Goal: Navigation & Orientation: Find specific page/section

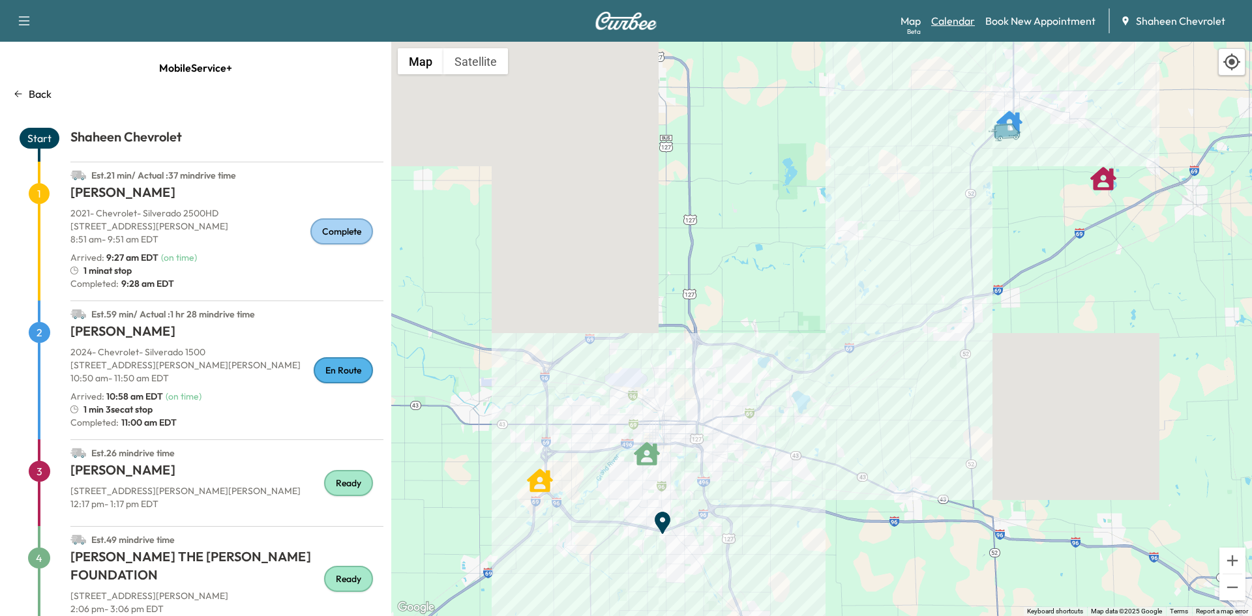
click at [956, 25] on link "Calendar" at bounding box center [953, 21] width 44 height 16
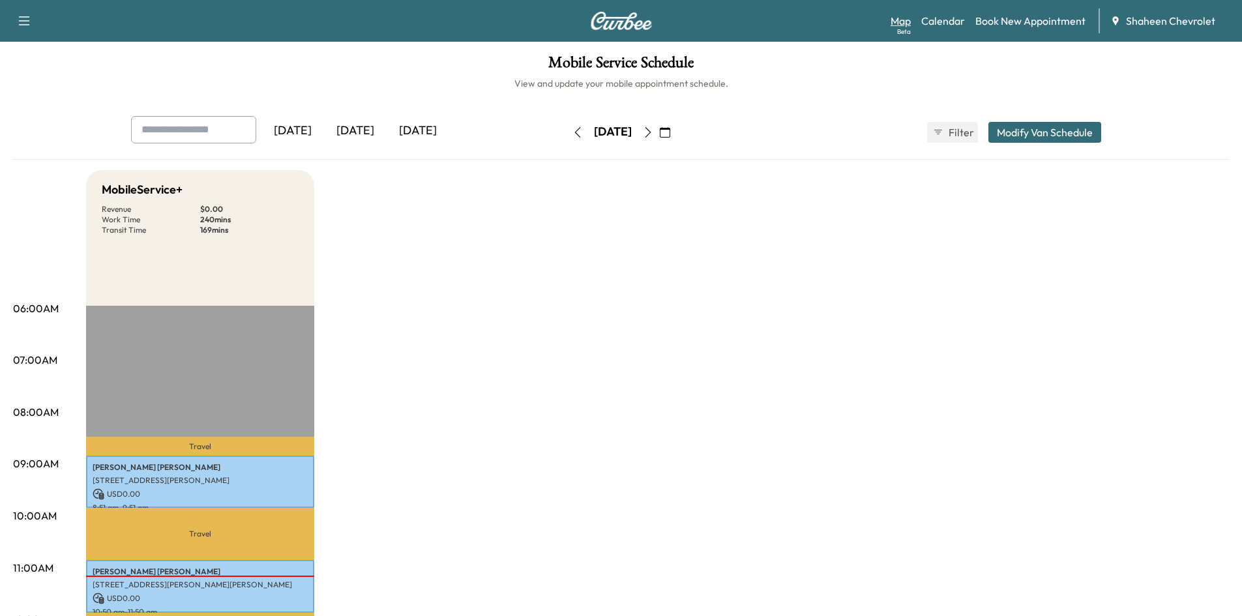
click at [901, 23] on link "Map Beta" at bounding box center [901, 21] width 20 height 16
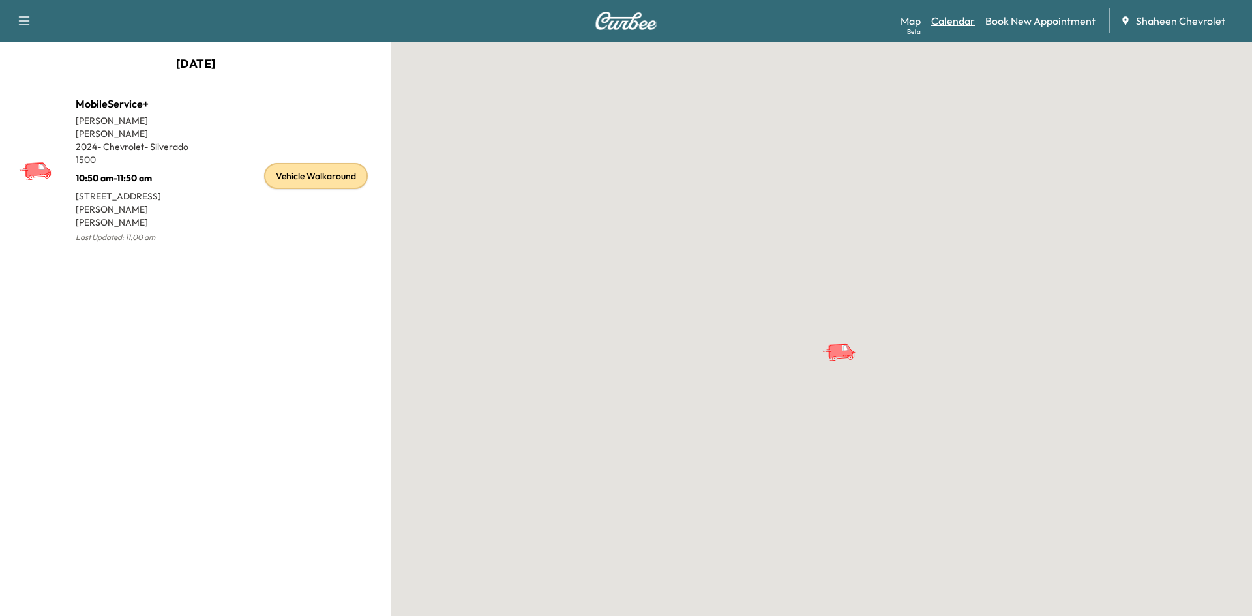
click at [949, 23] on link "Calendar" at bounding box center [953, 21] width 44 height 16
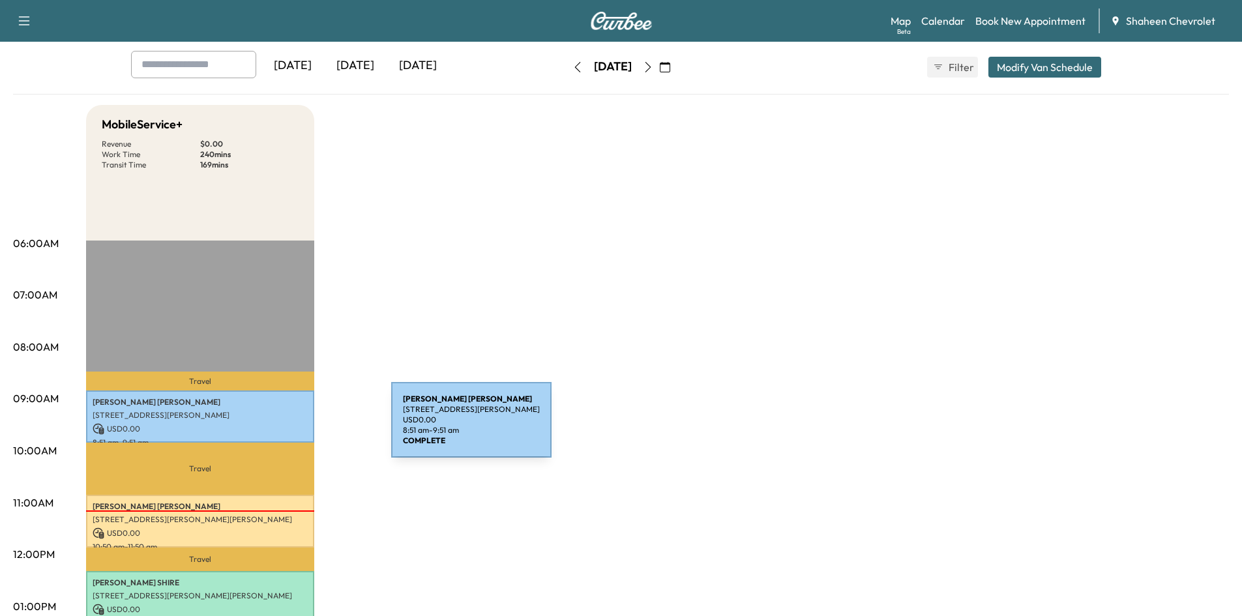
scroll to position [261, 0]
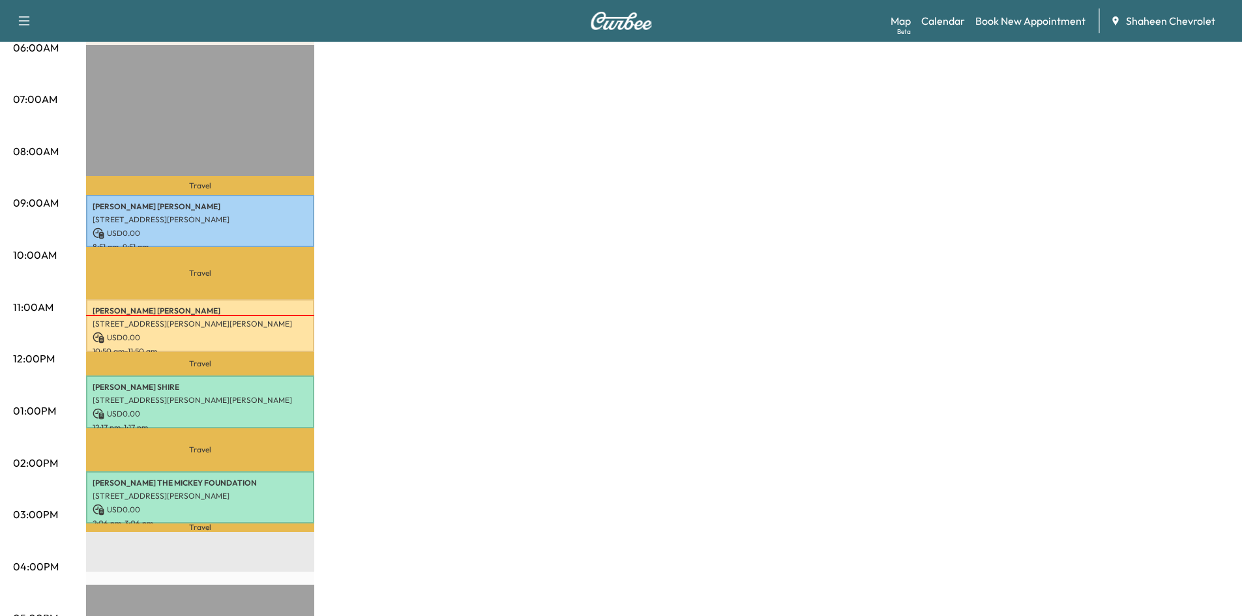
click at [950, 12] on div "Map Beta Calendar Book New Appointment Shaheen Chevrolet" at bounding box center [1061, 20] width 341 height 25
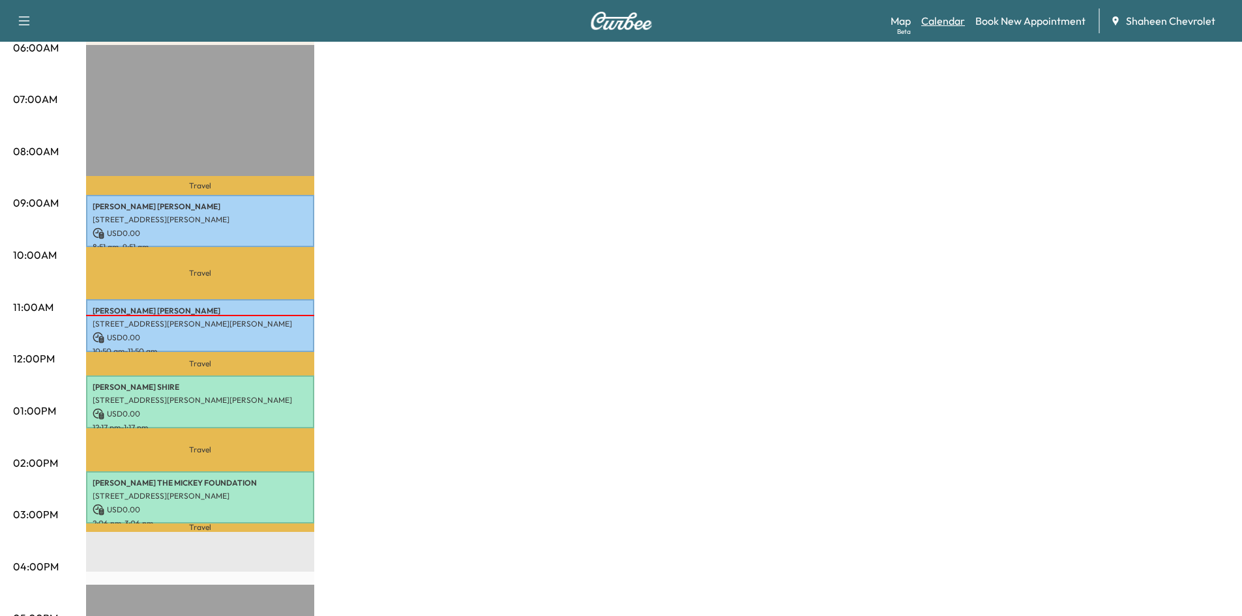
click at [943, 24] on link "Calendar" at bounding box center [943, 21] width 44 height 16
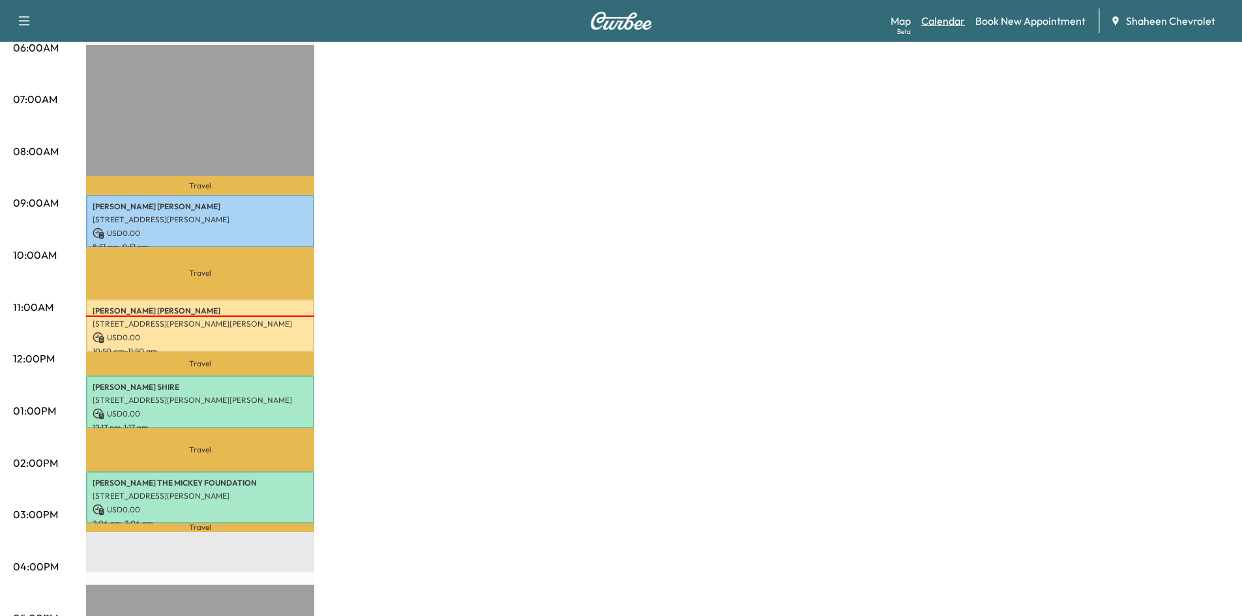
click at [943, 27] on link "Calendar" at bounding box center [943, 21] width 44 height 16
click at [943, 25] on link "Calendar" at bounding box center [943, 21] width 44 height 16
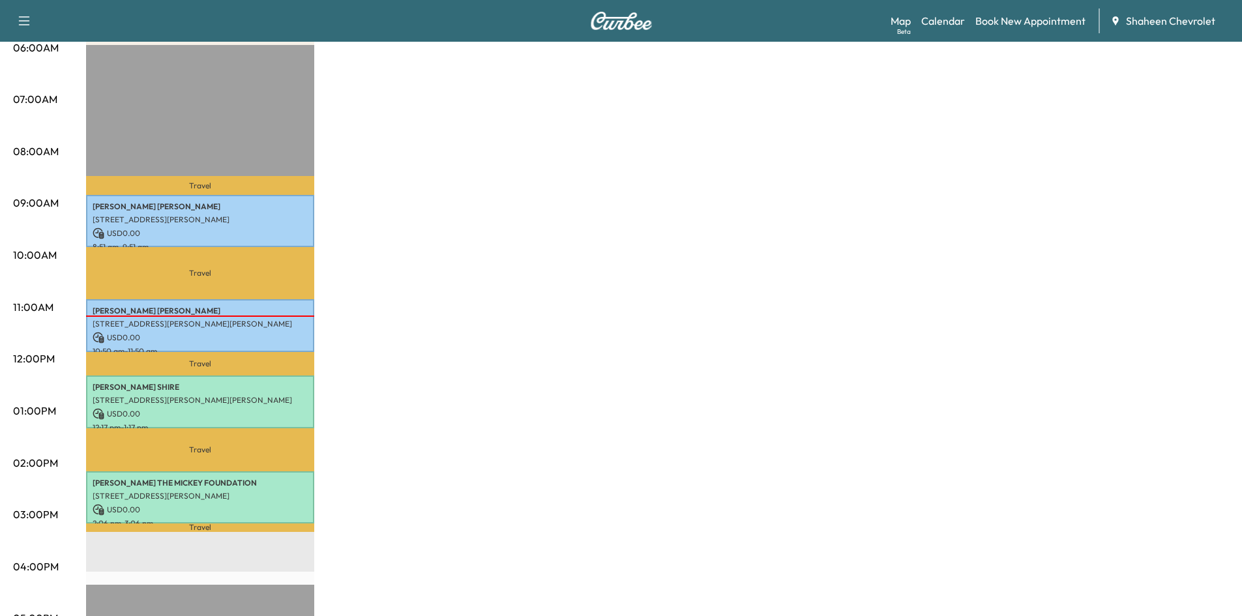
click at [958, 10] on div "Map Beta Calendar Book New Appointment Shaheen Chevrolet" at bounding box center [1061, 20] width 341 height 25
click at [954, 18] on link "Calendar" at bounding box center [943, 21] width 44 height 16
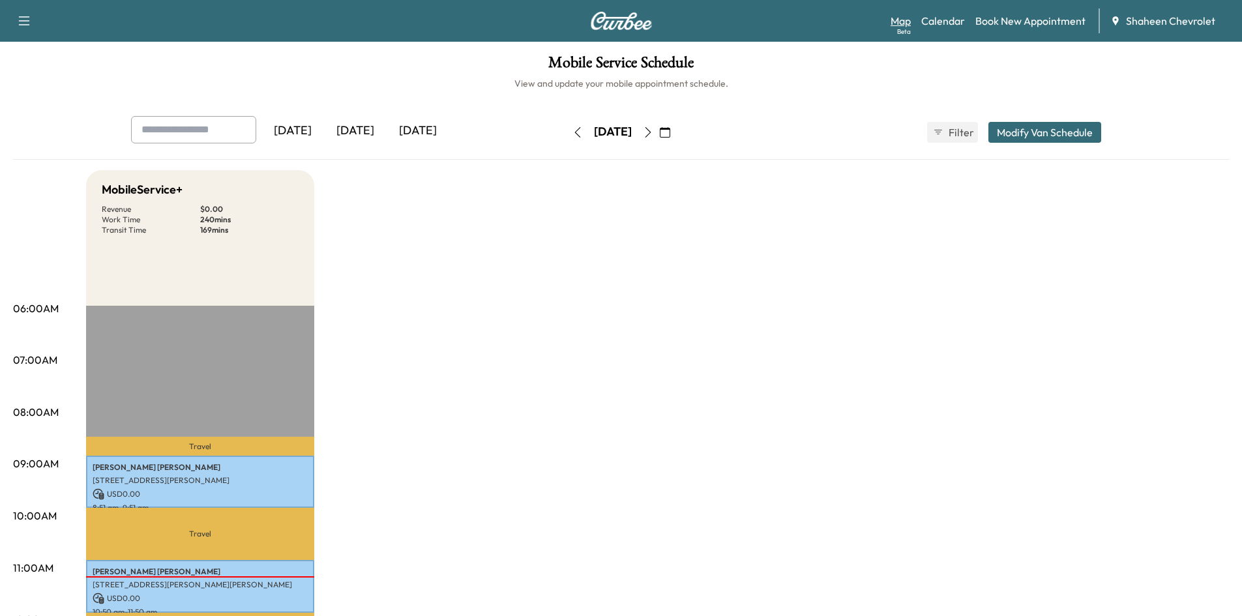
click at [904, 25] on link "Map Beta" at bounding box center [901, 21] width 20 height 16
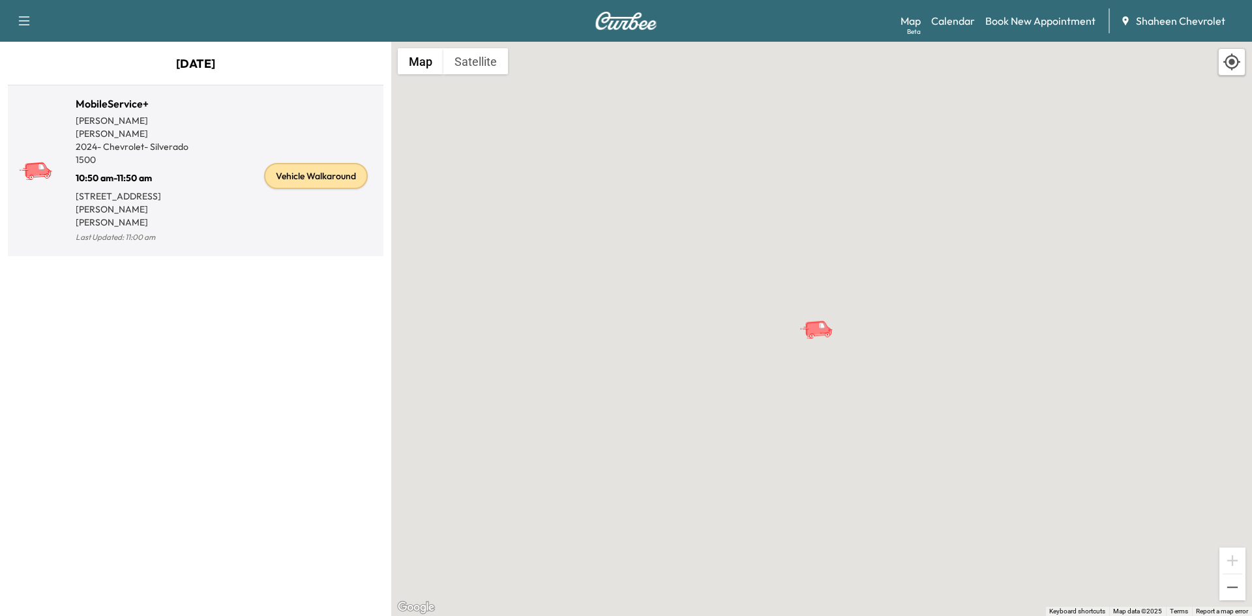
click at [241, 213] on div "Vehicle Walkaround" at bounding box center [287, 176] width 183 height 140
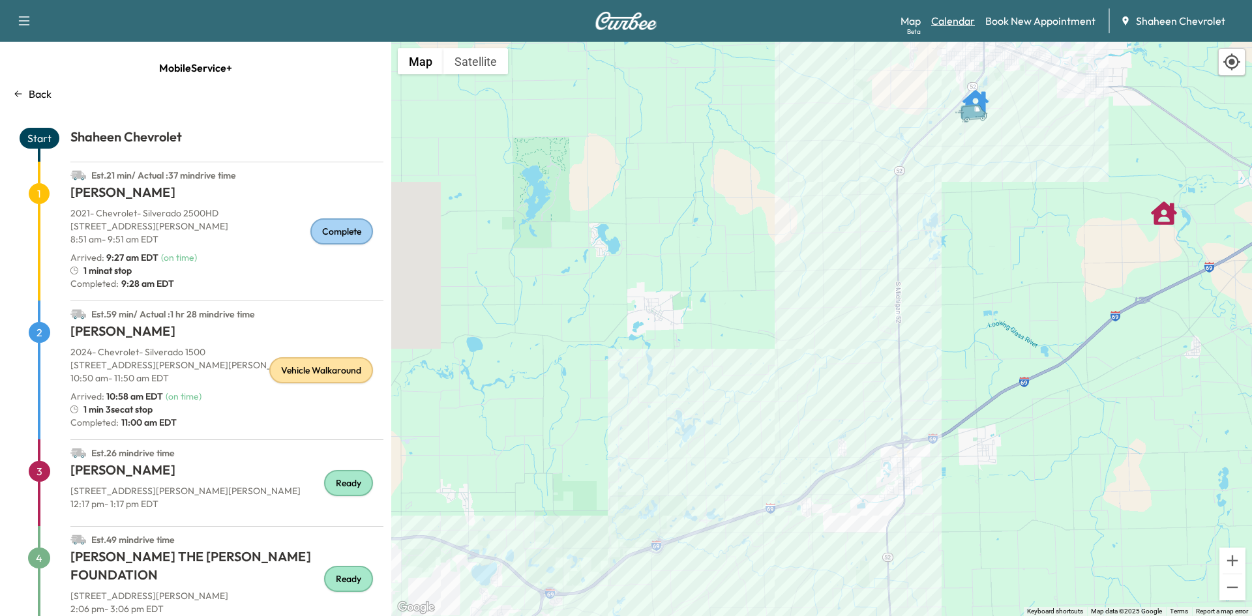
click at [949, 17] on link "Calendar" at bounding box center [953, 21] width 44 height 16
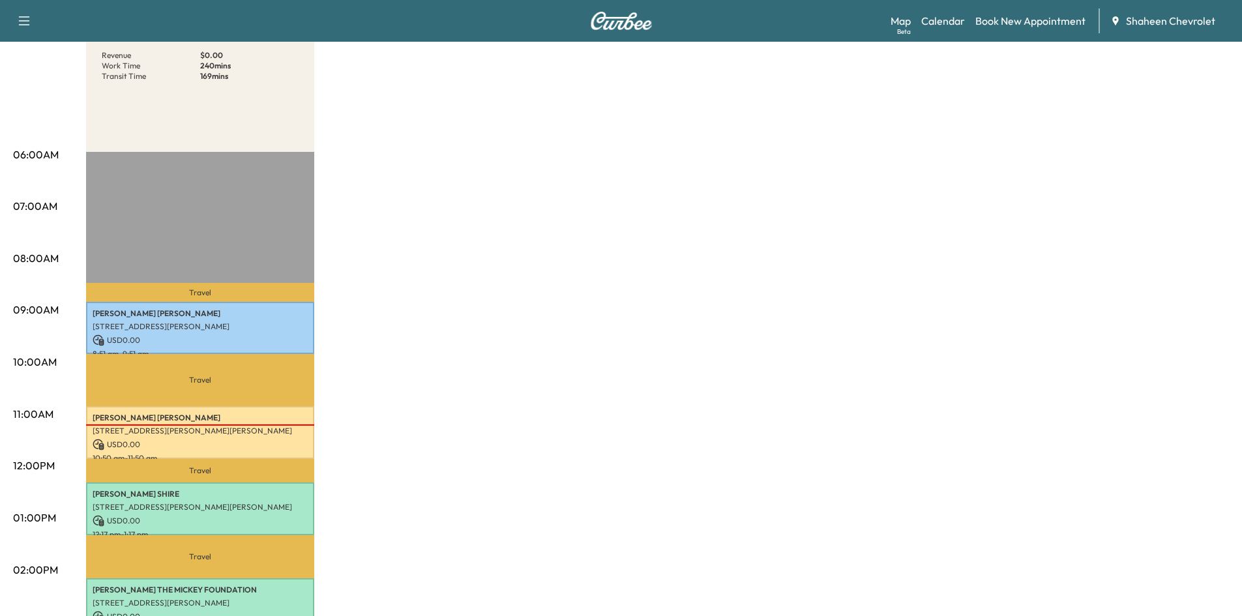
scroll to position [130, 0]
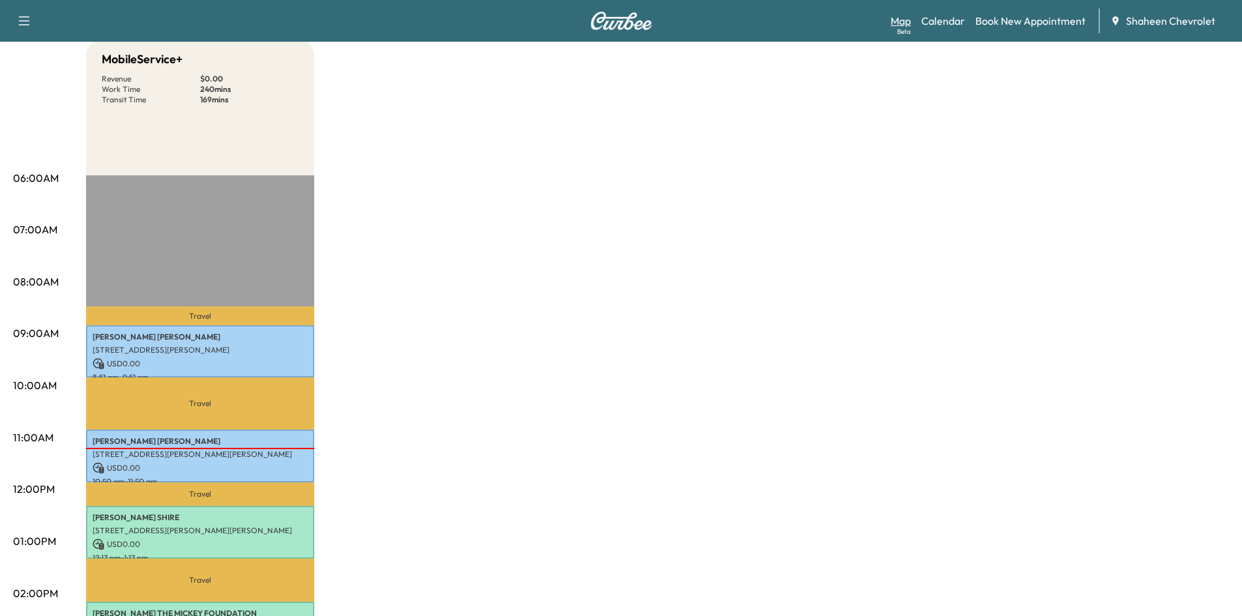
click at [898, 24] on link "Map Beta" at bounding box center [901, 21] width 20 height 16
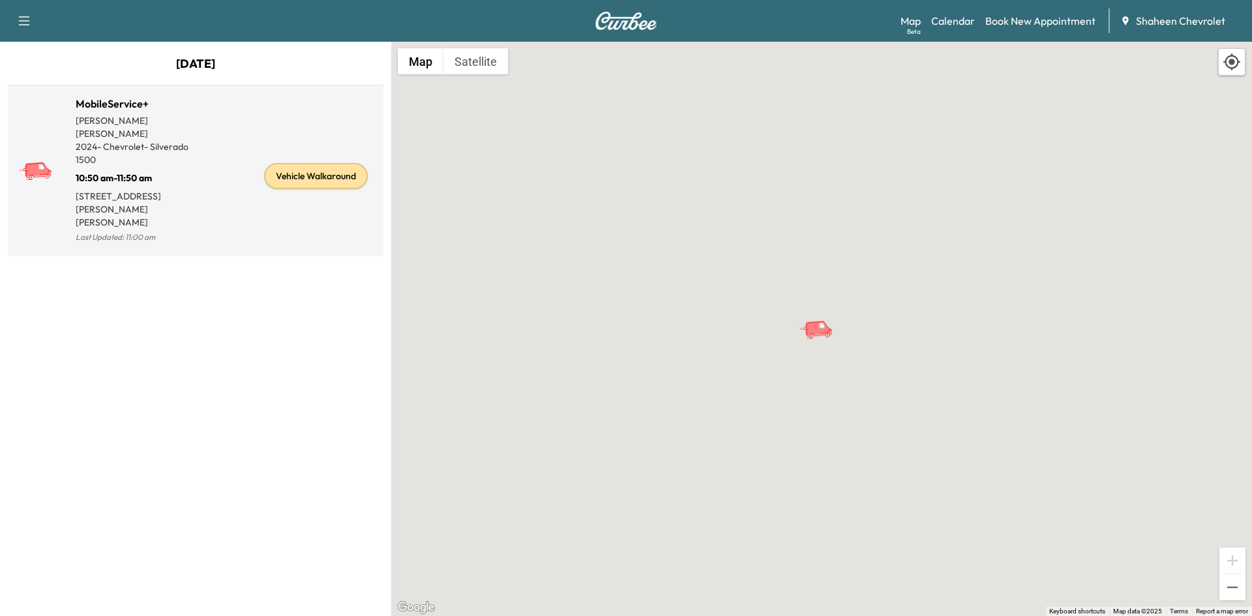
click at [205, 197] on div "Vehicle Walkaround" at bounding box center [287, 176] width 183 height 140
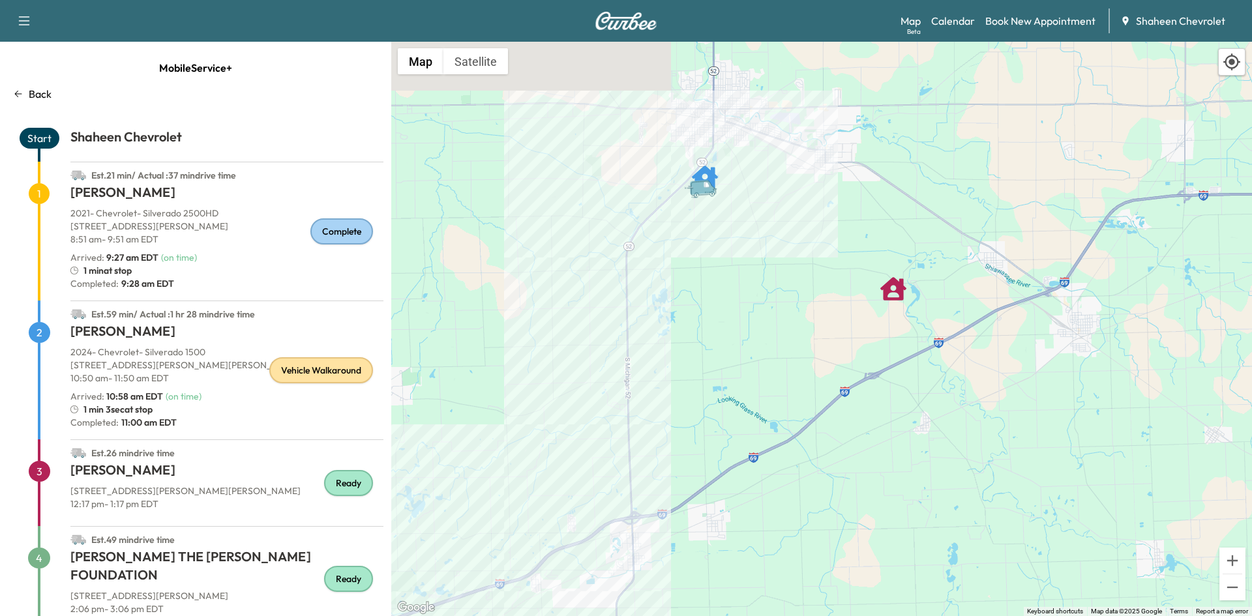
drag, startPoint x: 846, startPoint y: 196, endPoint x: 799, endPoint y: 477, distance: 285.6
click at [799, 477] on div "To activate drag with keyboard, press Alt + Enter. Once in keyboard drag state,…" at bounding box center [821, 329] width 861 height 574
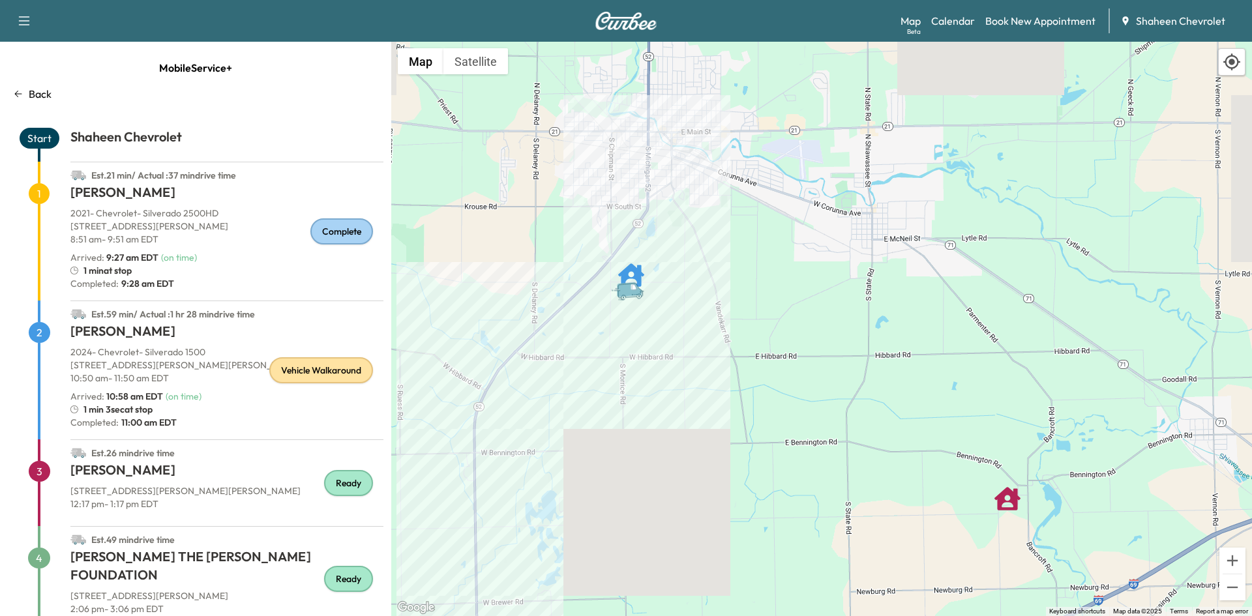
drag, startPoint x: 611, startPoint y: 183, endPoint x: 645, endPoint y: 234, distance: 62.0
click at [645, 234] on div "To activate drag with keyboard, press Alt + Enter. Once in keyboard drag state,…" at bounding box center [821, 329] width 861 height 574
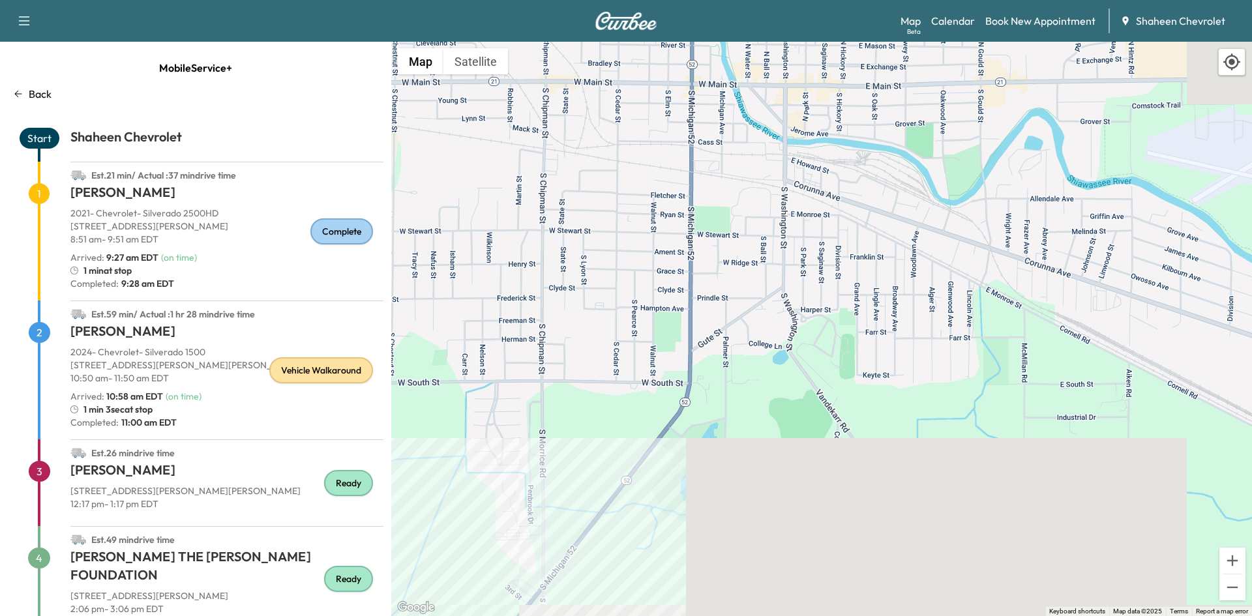
drag, startPoint x: 638, startPoint y: 233, endPoint x: 623, endPoint y: 487, distance: 254.7
click at [623, 487] on div "To activate drag with keyboard, press Alt + Enter. Once in keyboard drag state,…" at bounding box center [821, 329] width 861 height 574
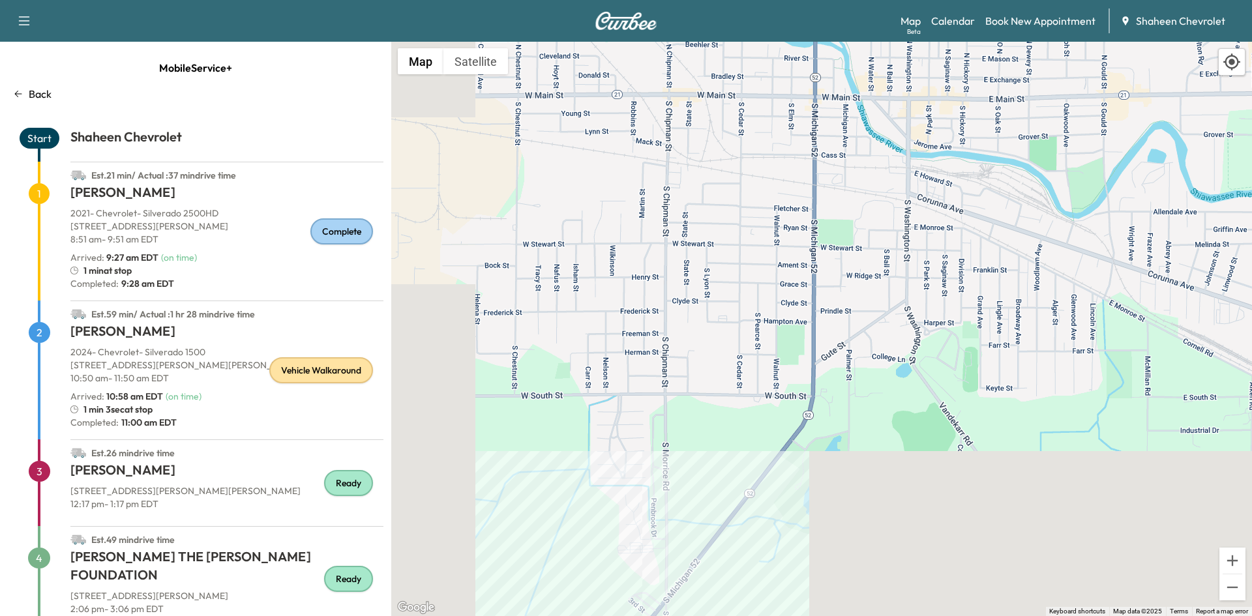
drag, startPoint x: 740, startPoint y: 336, endPoint x: 839, endPoint y: 395, distance: 115.5
click at [839, 395] on div "To activate drag with keyboard, press Alt + Enter. Once in keyboard drag state,…" at bounding box center [821, 329] width 861 height 574
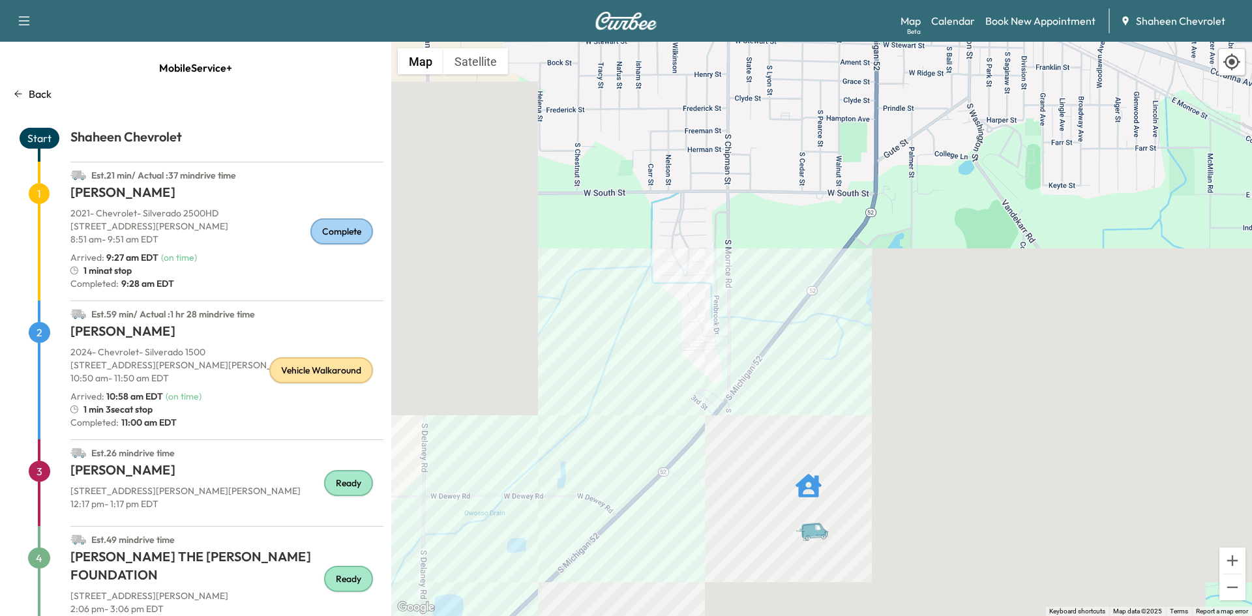
drag, startPoint x: 703, startPoint y: 464, endPoint x: 796, endPoint y: 339, distance: 155.7
click at [796, 339] on div "To activate drag with keyboard, press Alt + Enter. Once in keyboard drag state,…" at bounding box center [821, 329] width 861 height 574
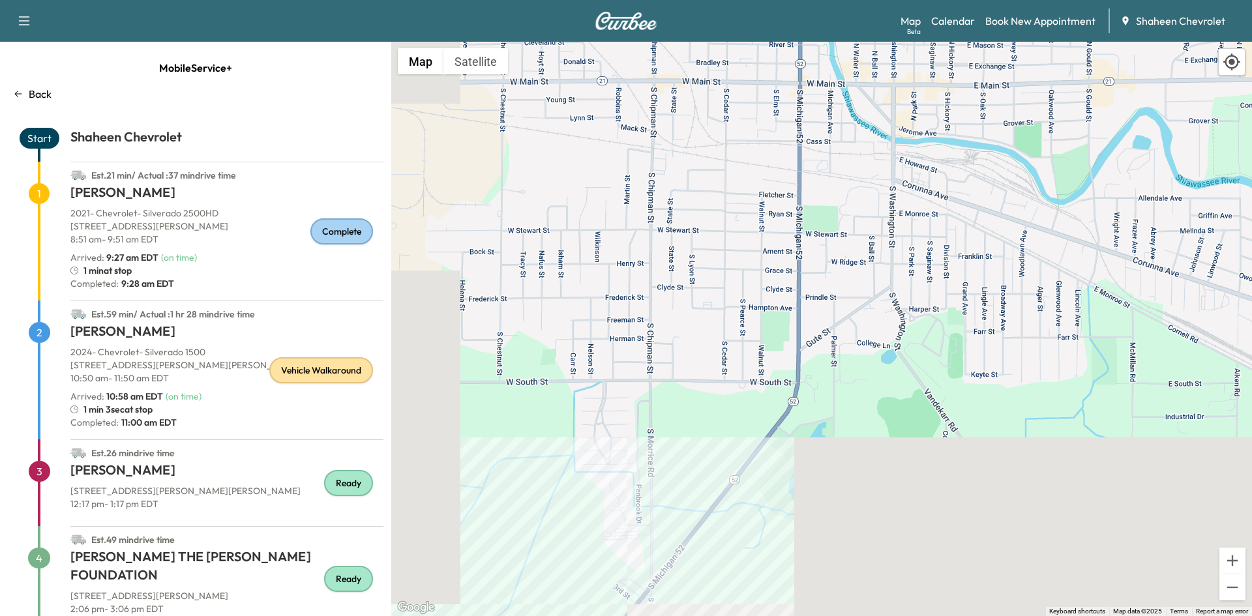
drag, startPoint x: 836, startPoint y: 302, endPoint x: 754, endPoint y: 489, distance: 204.3
click at [757, 495] on div "To activate drag with keyboard, press Alt + Enter. Once in keyboard drag state,…" at bounding box center [821, 329] width 861 height 574
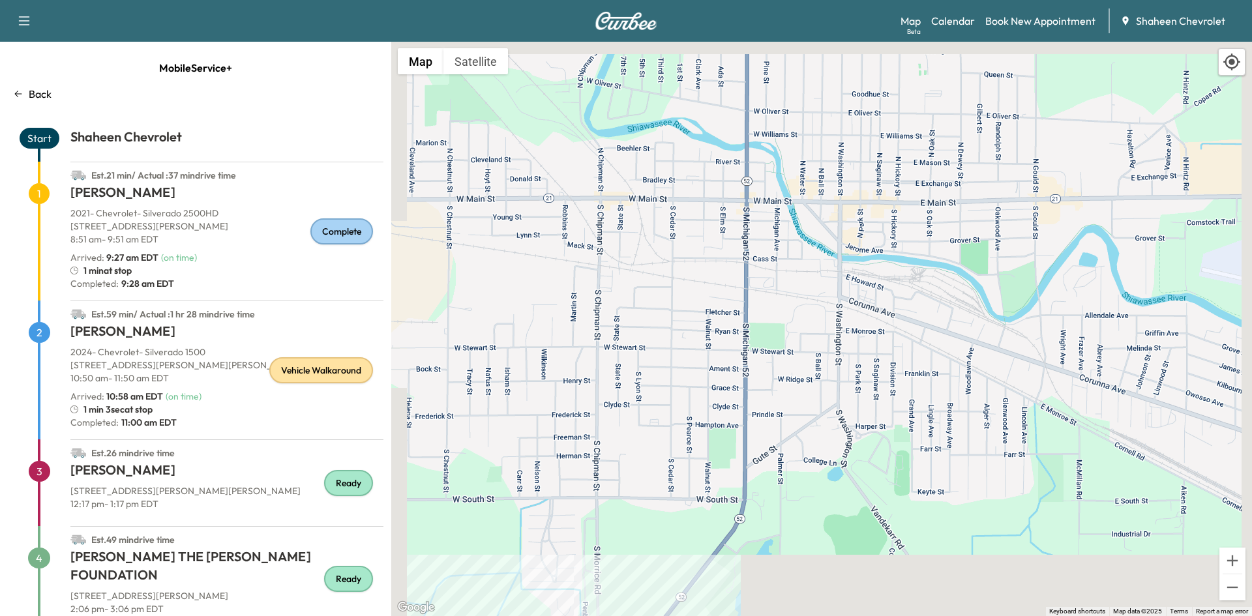
drag, startPoint x: 713, startPoint y: 306, endPoint x: 659, endPoint y: 434, distance: 138.5
click at [659, 434] on div "To activate drag with keyboard, press Alt + Enter. Once in keyboard drag state,…" at bounding box center [821, 329] width 861 height 574
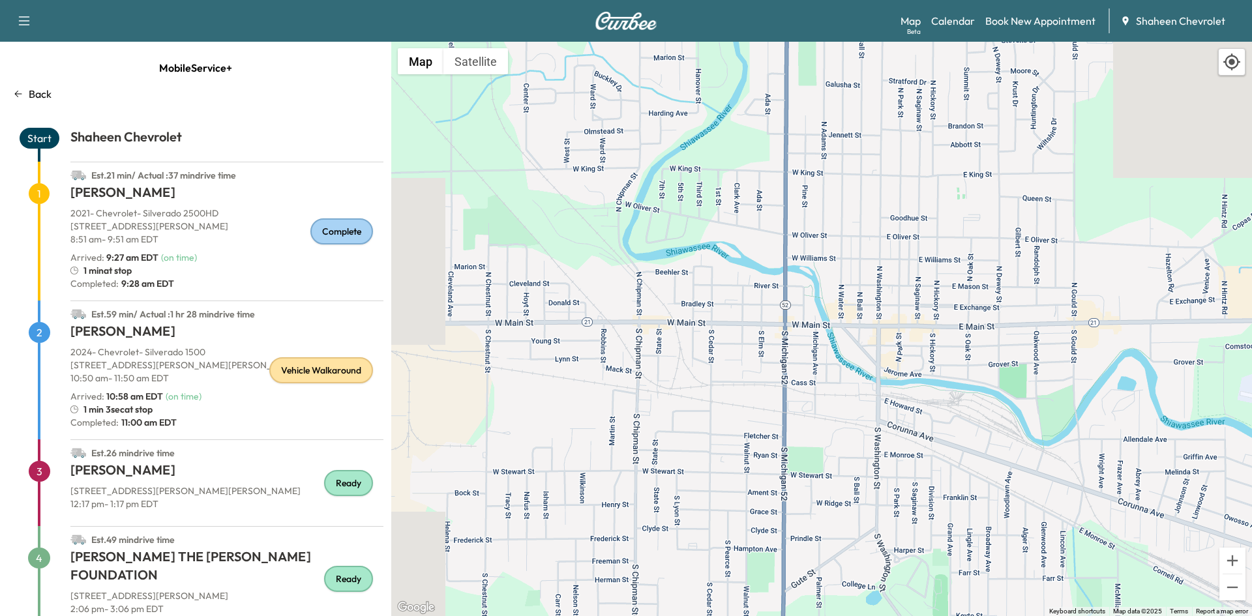
drag, startPoint x: 673, startPoint y: 336, endPoint x: 710, endPoint y: 462, distance: 130.6
click at [710, 462] on div "To activate drag with keyboard, press Alt + Enter. Once in keyboard drag state,…" at bounding box center [821, 329] width 861 height 574
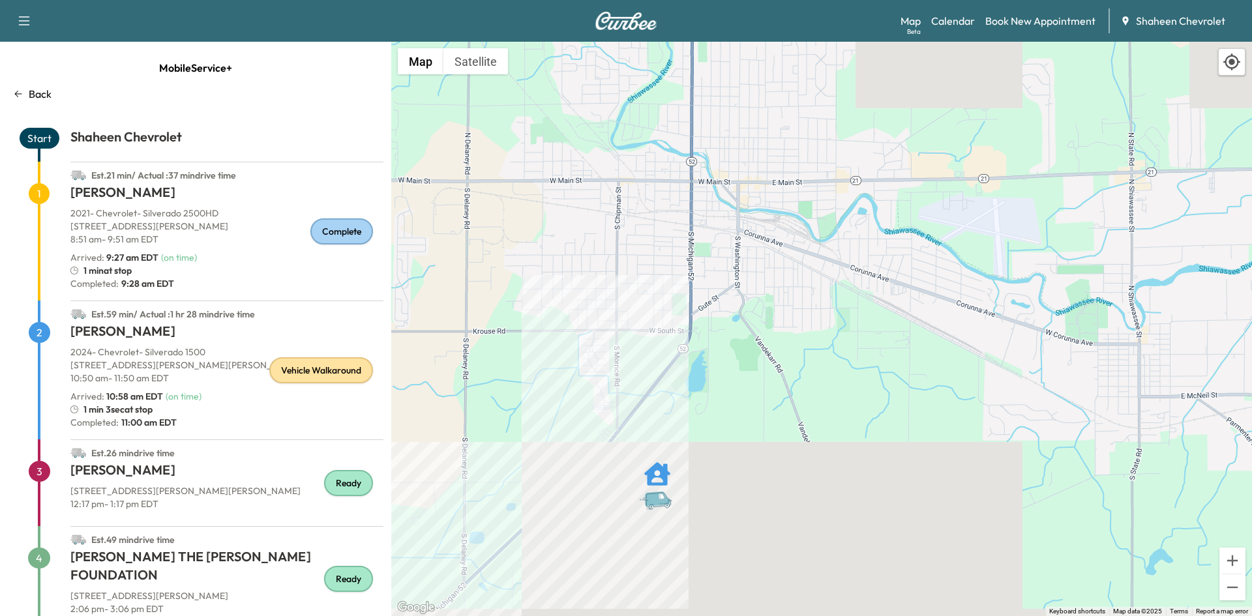
drag, startPoint x: 767, startPoint y: 465, endPoint x: 674, endPoint y: 248, distance: 236.0
click at [674, 248] on div "To activate drag with keyboard, press Alt + Enter. Once in keyboard drag state,…" at bounding box center [821, 329] width 861 height 574
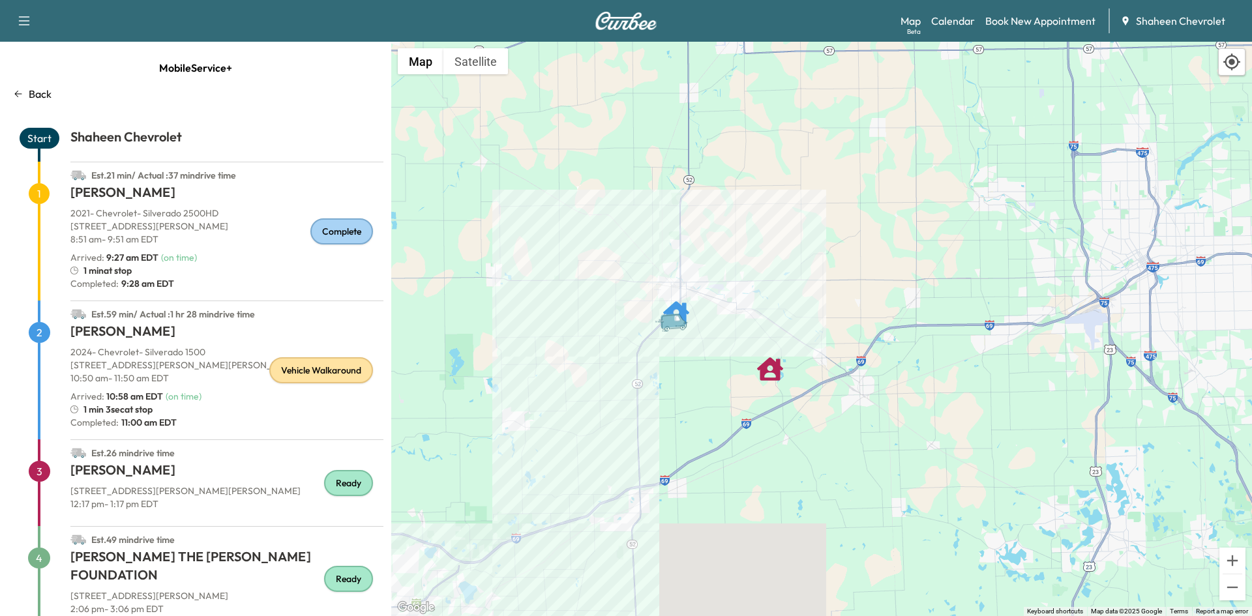
drag, startPoint x: 699, startPoint y: 495, endPoint x: 693, endPoint y: 376, distance: 118.8
click at [693, 376] on div "To activate drag with keyboard, press Alt + Enter. Once in keyboard drag state,…" at bounding box center [821, 329] width 861 height 574
click at [958, 23] on link "Calendar" at bounding box center [953, 21] width 44 height 16
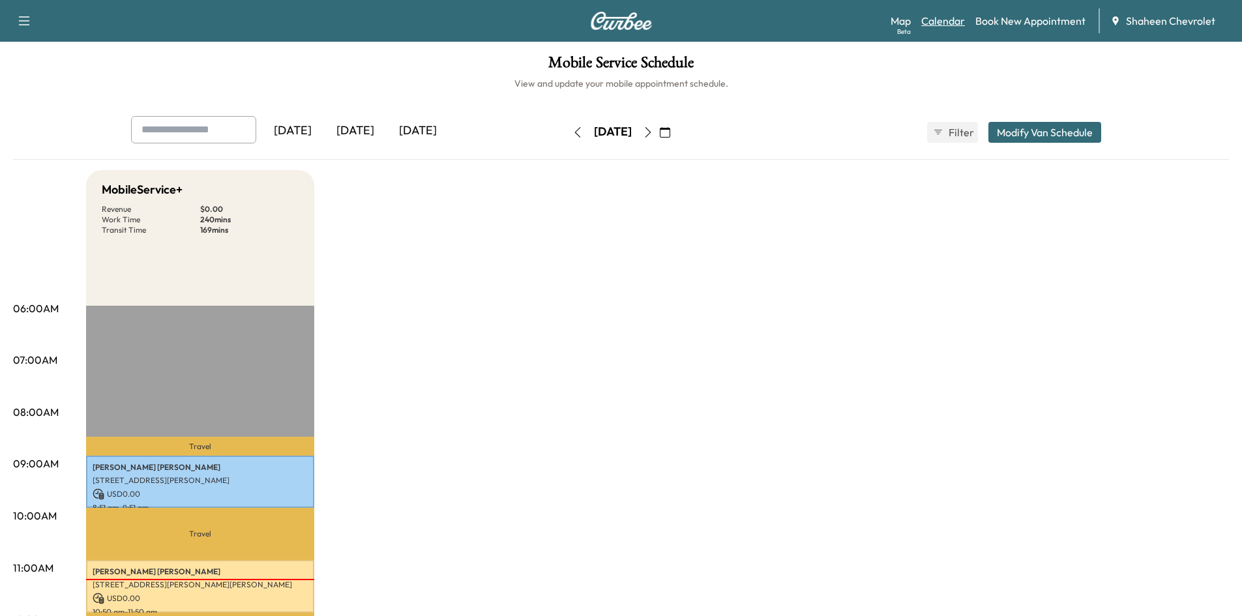
click at [942, 20] on link "Calendar" at bounding box center [943, 21] width 44 height 16
click at [961, 21] on link "Calendar" at bounding box center [943, 21] width 44 height 16
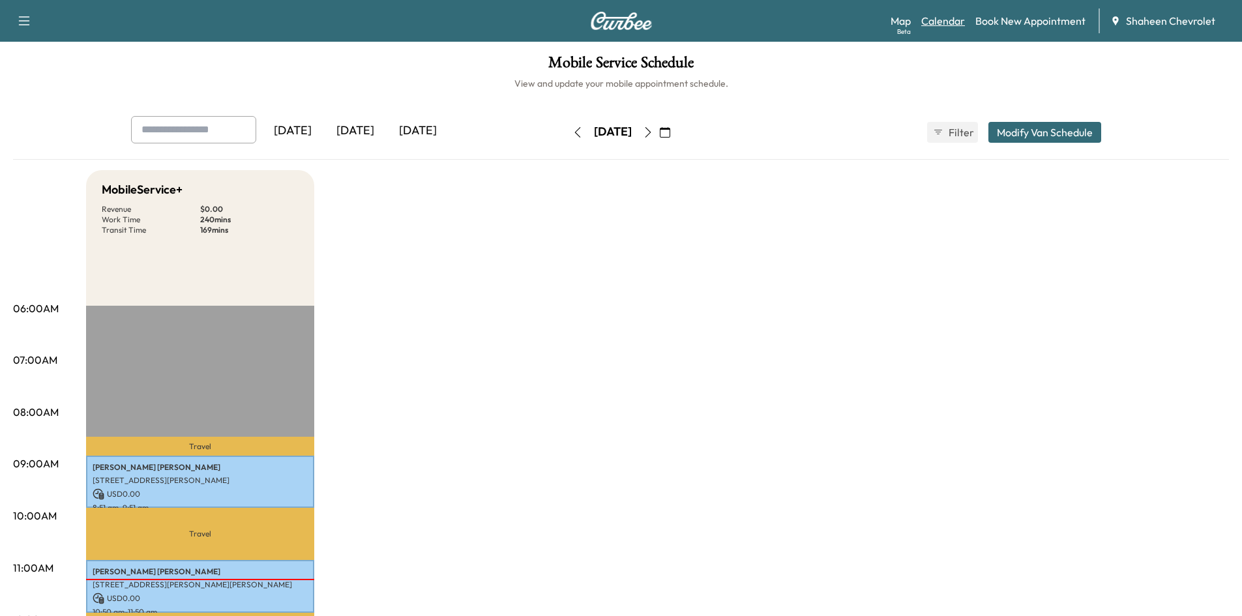
click at [936, 22] on link "Calendar" at bounding box center [943, 21] width 44 height 16
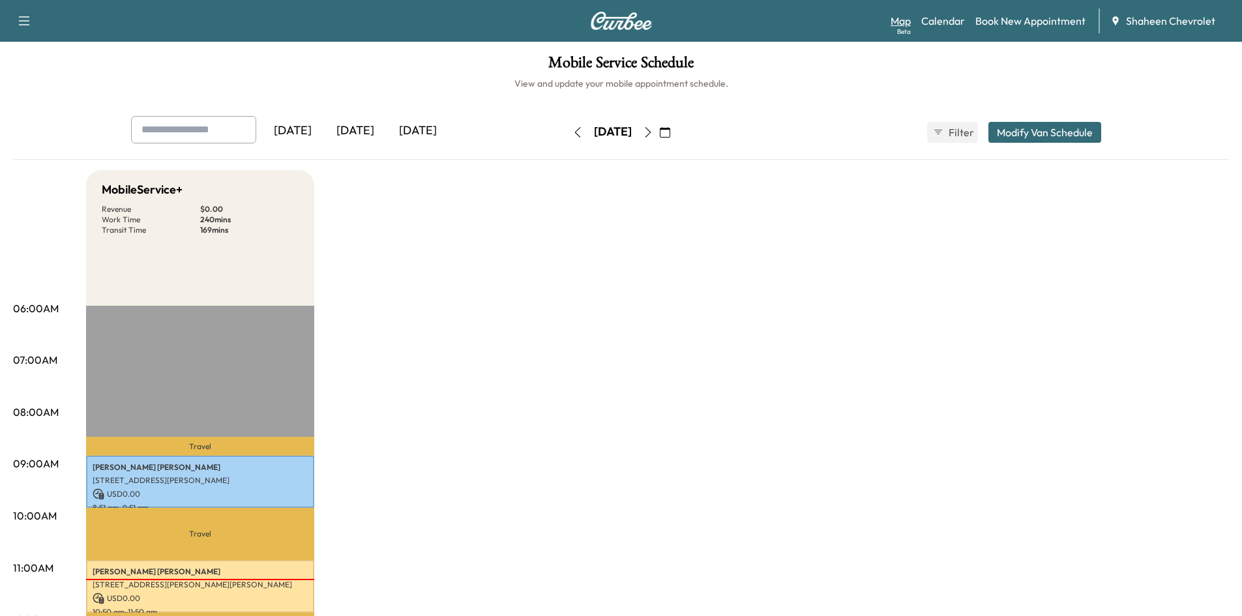
click at [900, 22] on link "Map Beta" at bounding box center [901, 21] width 20 height 16
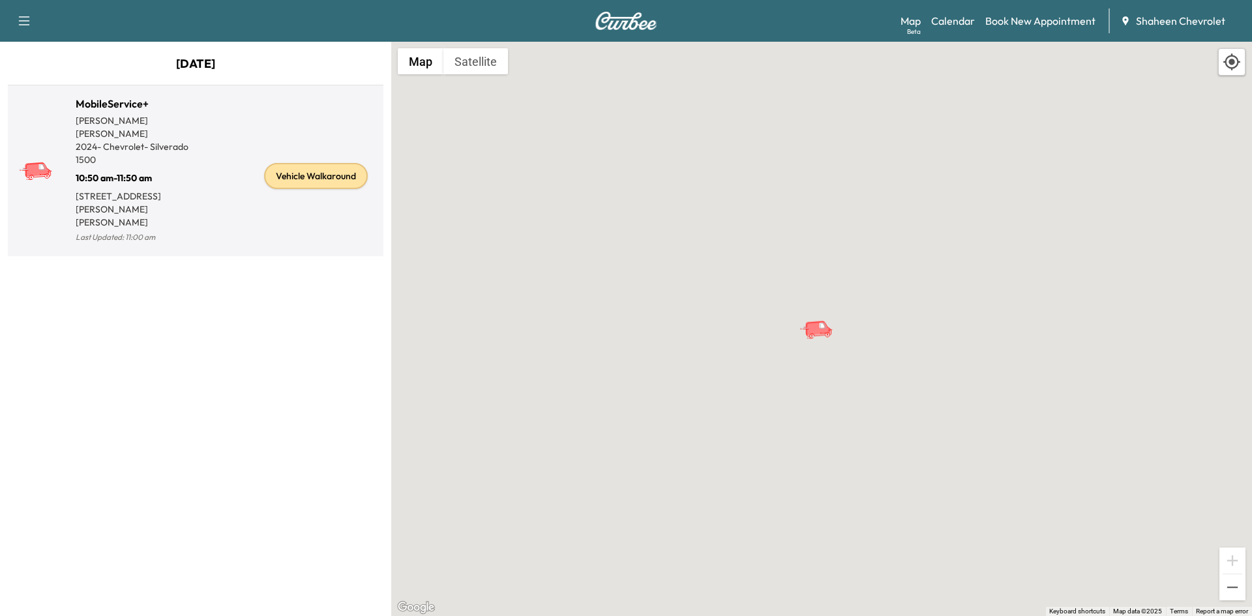
click at [208, 210] on div "Vehicle Walkaround" at bounding box center [287, 176] width 183 height 140
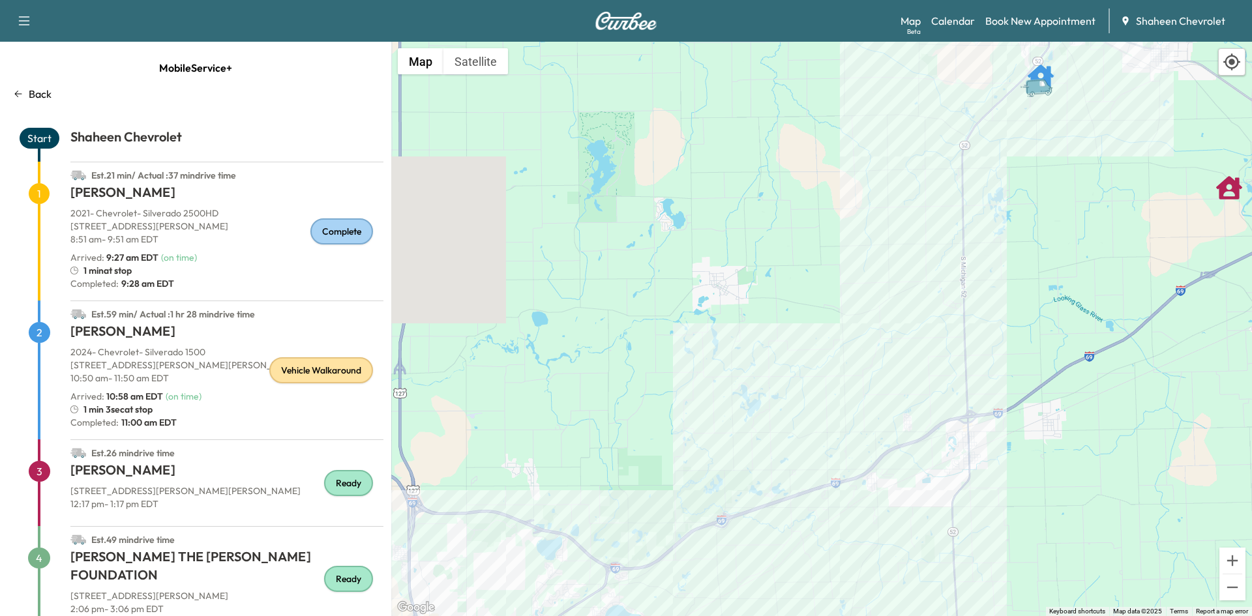
drag, startPoint x: 941, startPoint y: 176, endPoint x: 488, endPoint y: 527, distance: 573.0
click at [488, 527] on div "To activate drag with keyboard, press Alt + Enter. Once in keyboard drag state,…" at bounding box center [821, 329] width 861 height 574
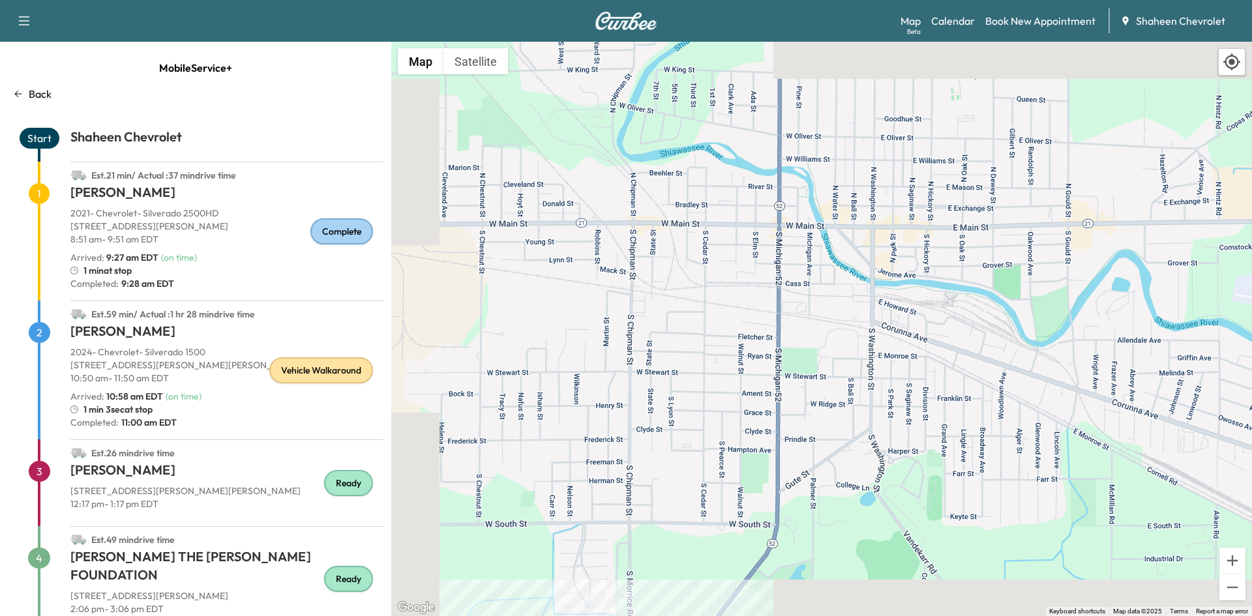
click at [769, 464] on div "To activate drag with keyboard, press Alt + Enter. Once in keyboard drag state,…" at bounding box center [821, 329] width 861 height 574
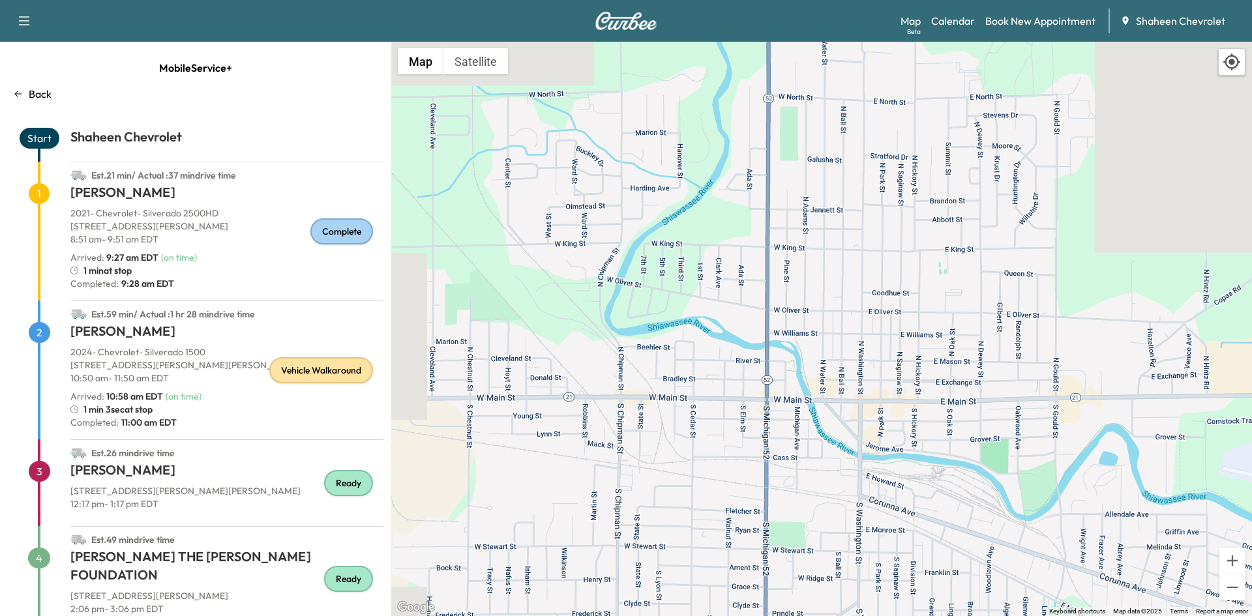
drag, startPoint x: 824, startPoint y: 286, endPoint x: 773, endPoint y: 404, distance: 127.9
click at [773, 404] on div "To activate drag with keyboard, press Alt + Enter. Once in keyboard drag state,…" at bounding box center [821, 329] width 861 height 574
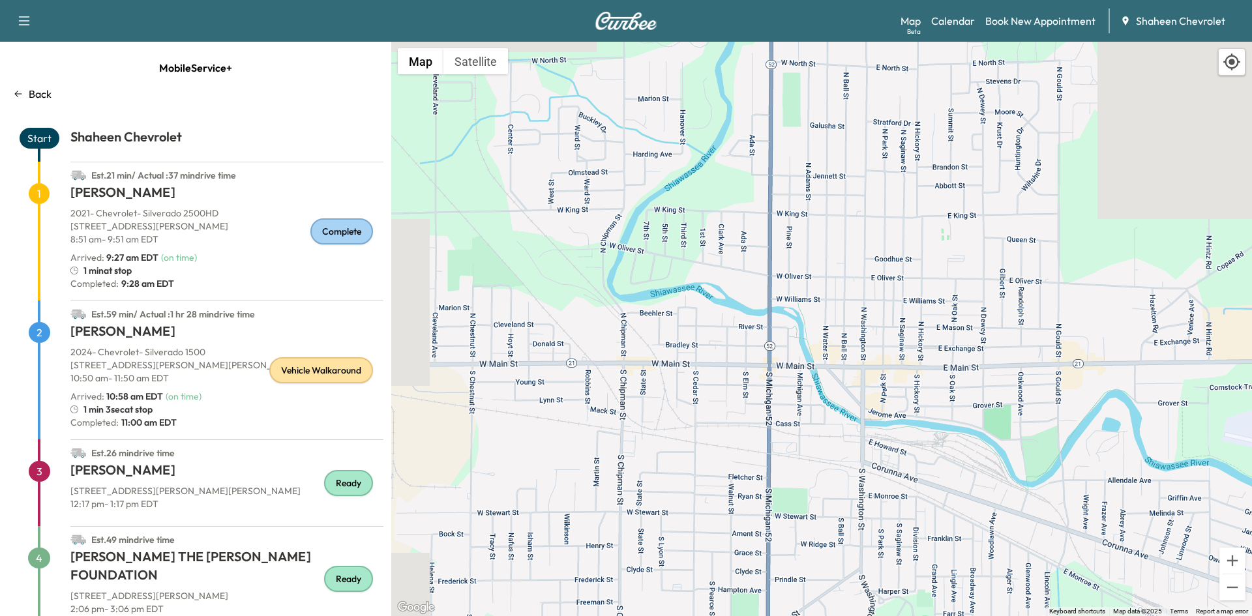
drag, startPoint x: 728, startPoint y: 439, endPoint x: 731, endPoint y: 400, distance: 38.6
click at [731, 400] on div "To activate drag with keyboard, press Alt + Enter. Once in keyboard drag state,…" at bounding box center [821, 329] width 861 height 574
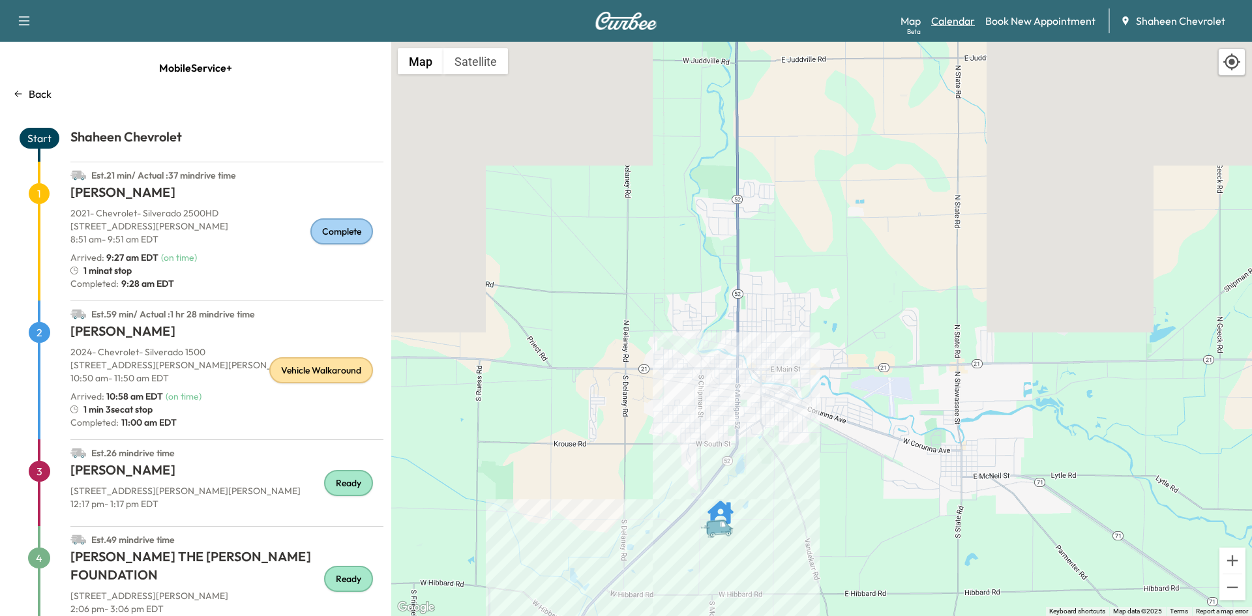
click at [946, 18] on link "Calendar" at bounding box center [953, 21] width 44 height 16
